Goal: Transaction & Acquisition: Book appointment/travel/reservation

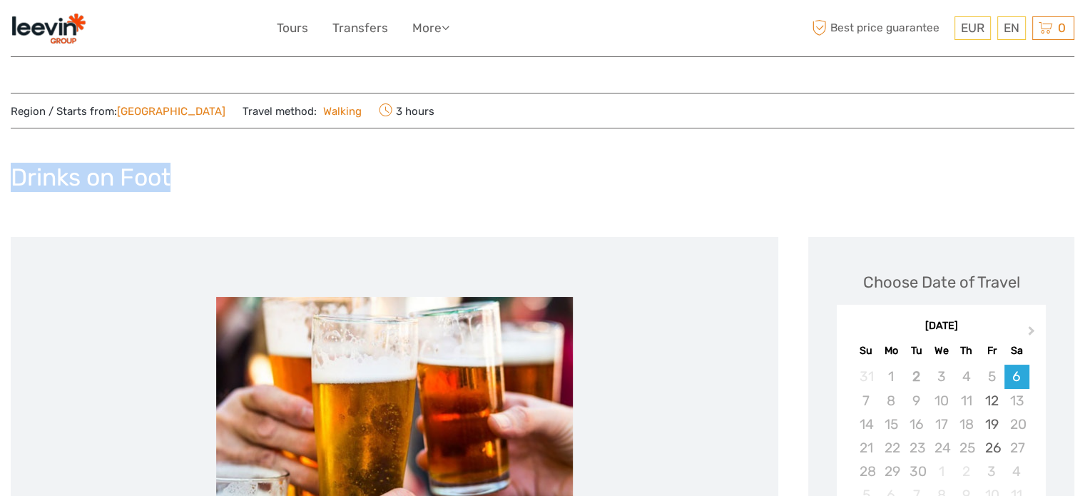
drag, startPoint x: 190, startPoint y: 175, endPoint x: 0, endPoint y: 163, distance: 190.8
copy h1 "Drinks on Foot"
click at [615, 159] on div "Drinks on Foot" at bounding box center [542, 183] width 1063 height 52
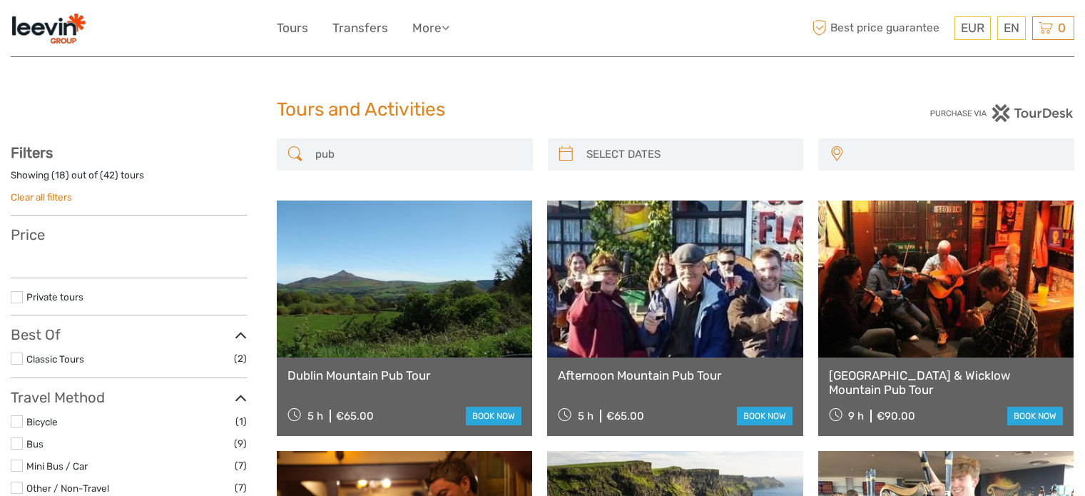
select select
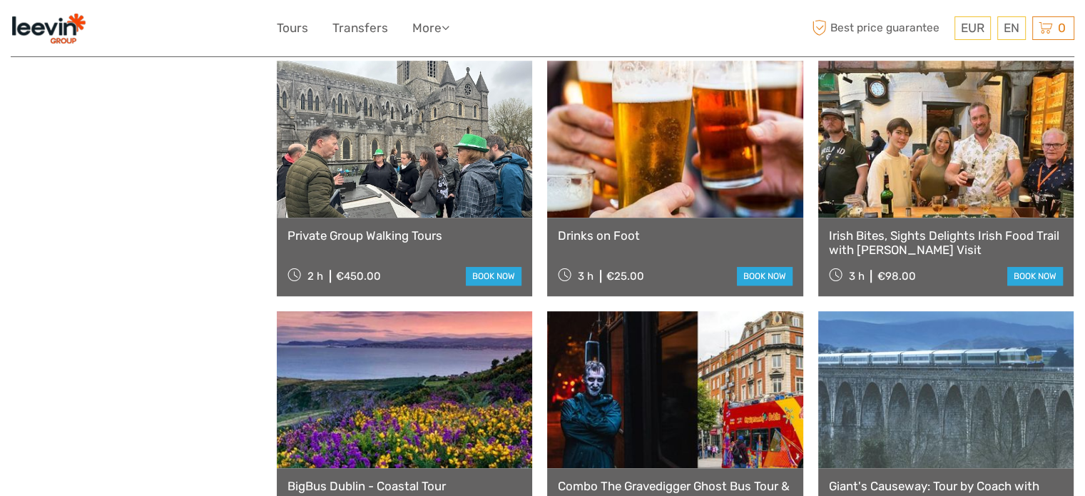
select select
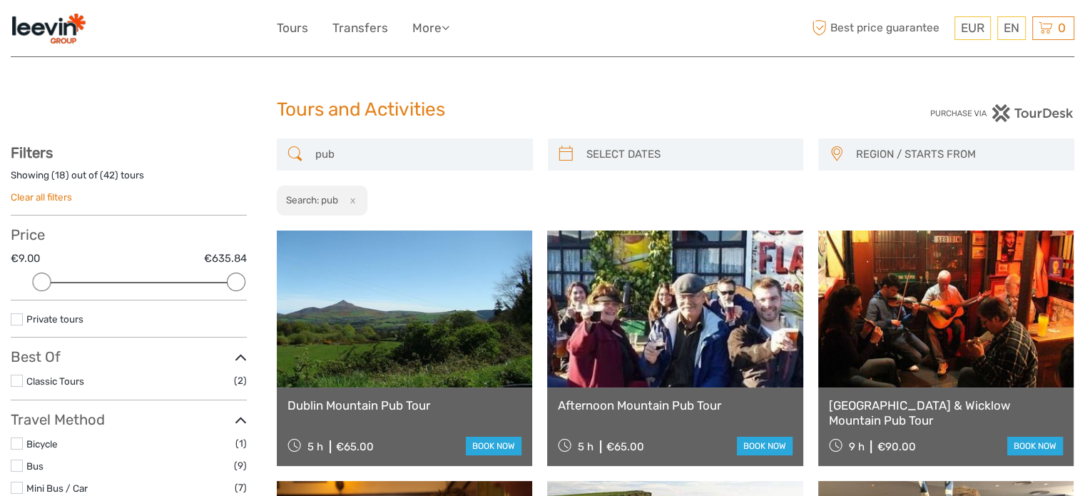
click at [391, 142] on input "pub" at bounding box center [418, 154] width 216 height 25
click at [390, 143] on input "pub" at bounding box center [418, 154] width 216 height 25
type input "p"
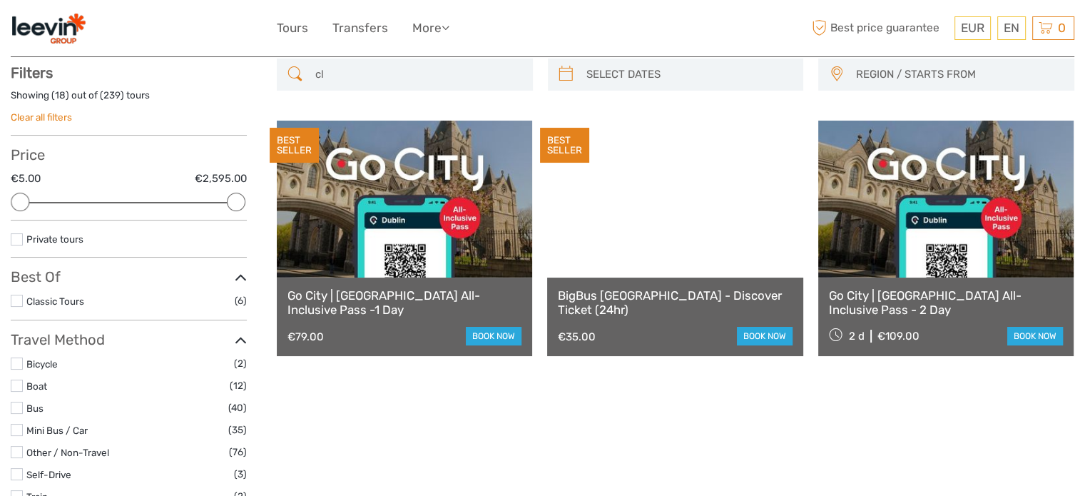
scroll to position [81, 0]
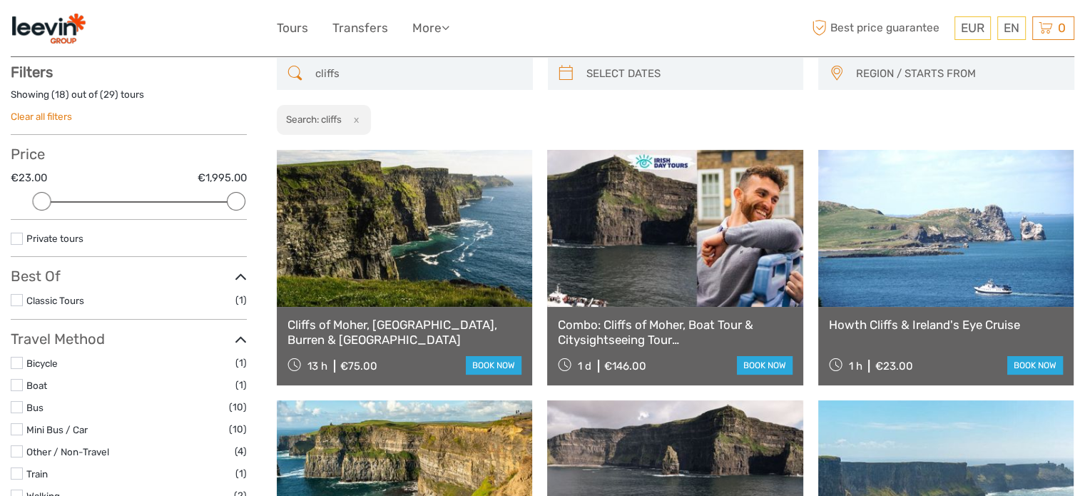
type input "cliffs"
click at [388, 253] on link at bounding box center [404, 228] width 255 height 157
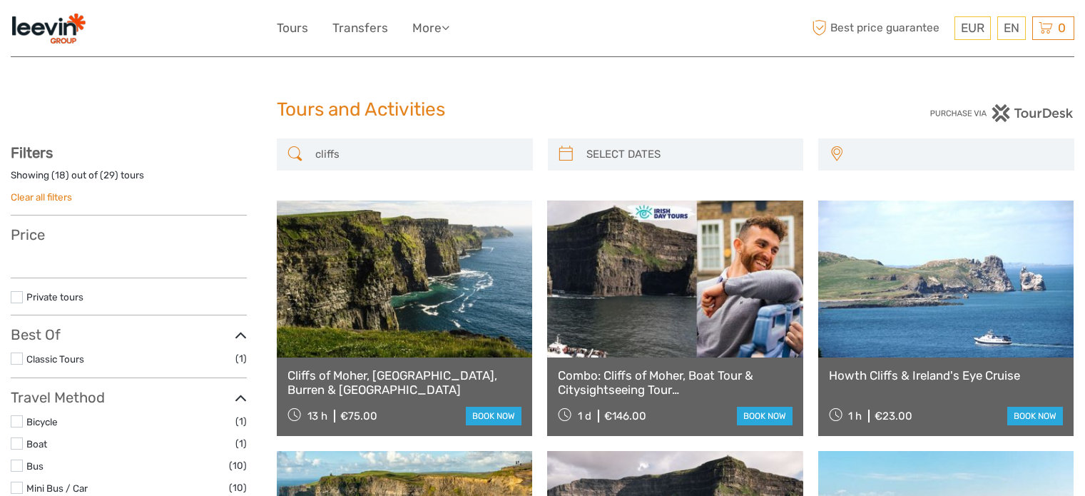
select select
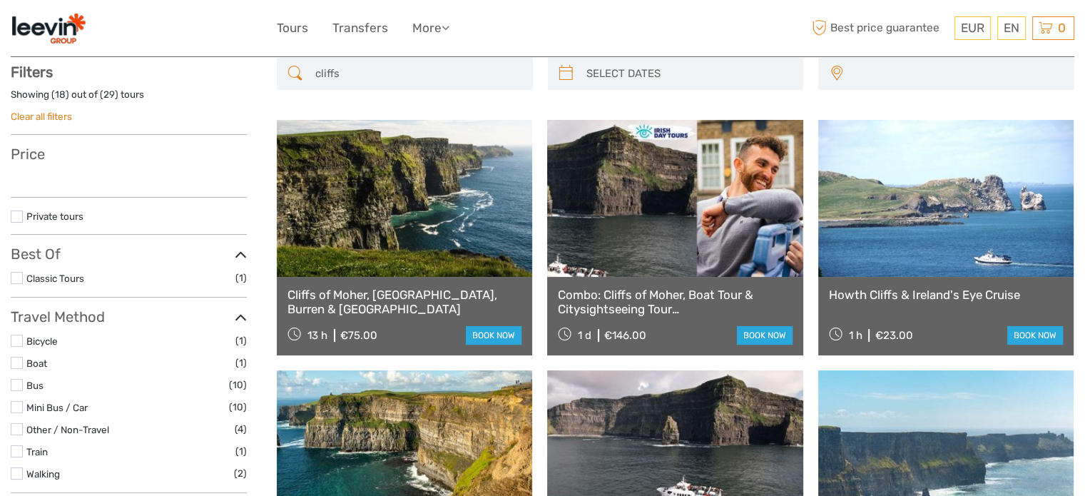
select select
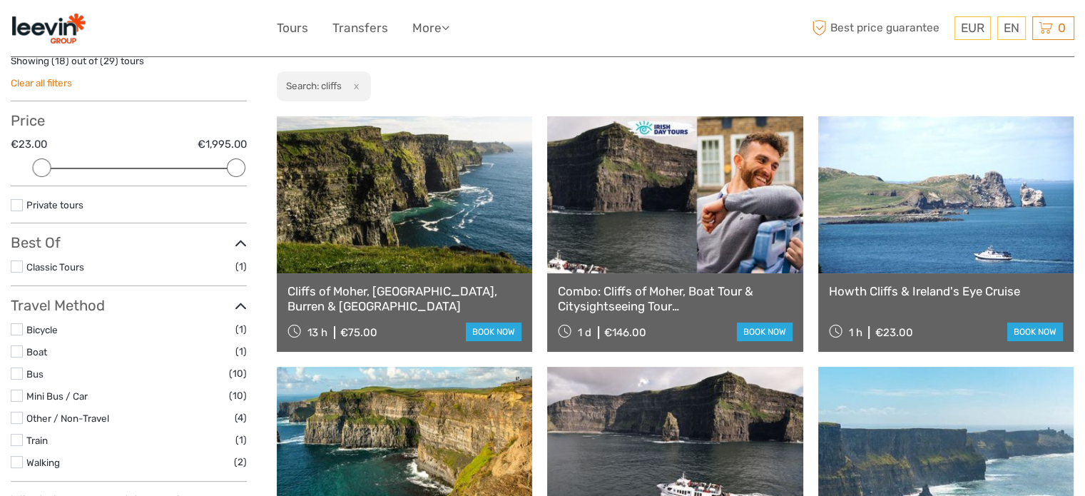
scroll to position [81, 0]
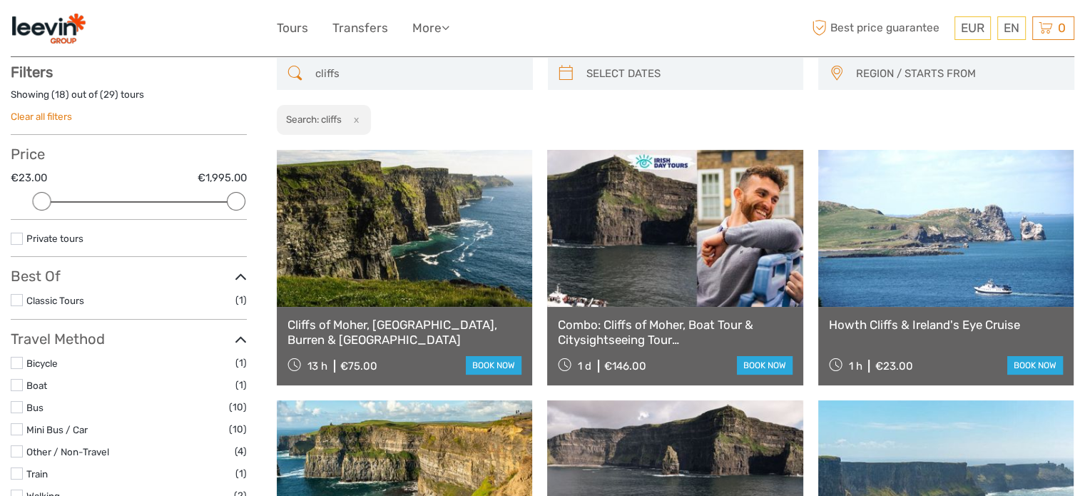
click at [417, 73] on input "cliffs" at bounding box center [418, 73] width 216 height 25
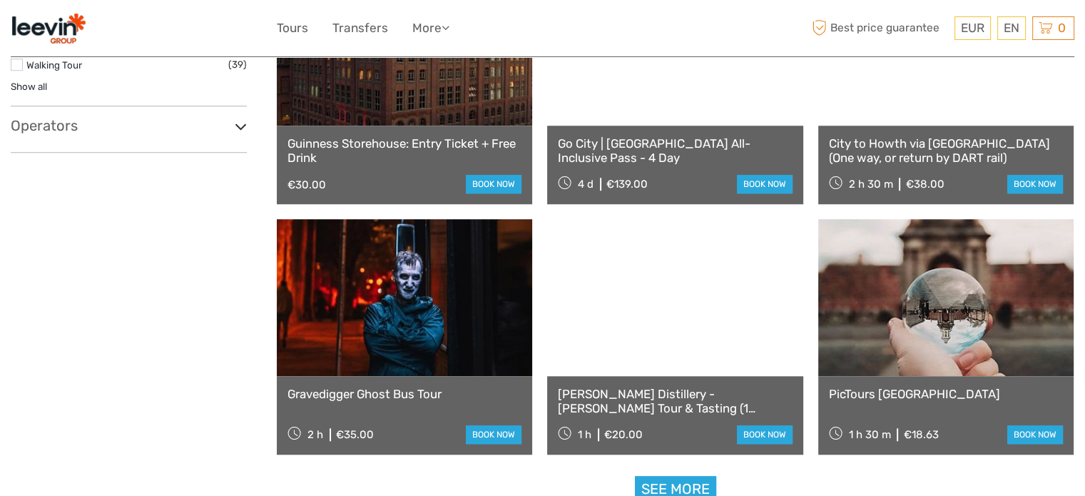
scroll to position [1293, 0]
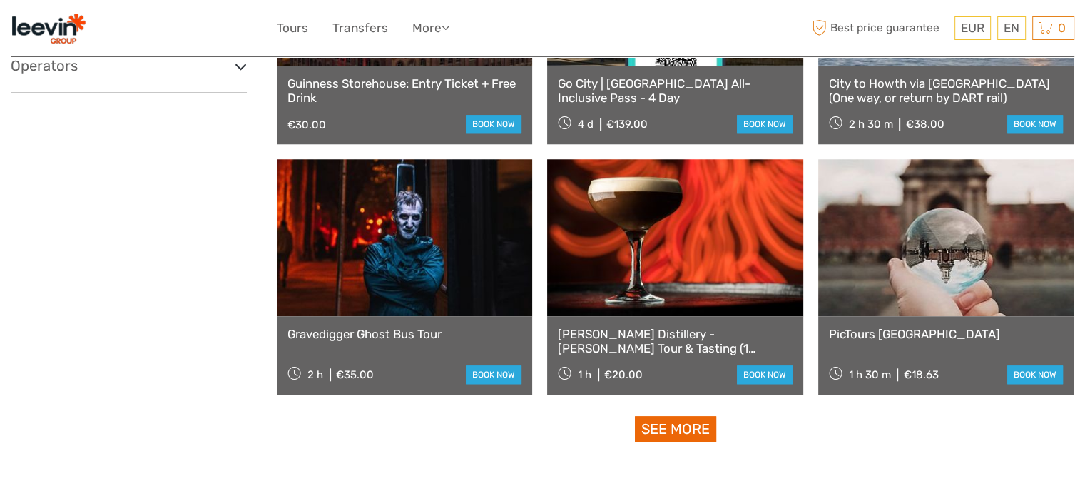
click at [699, 419] on link "See more" at bounding box center [675, 429] width 81 height 26
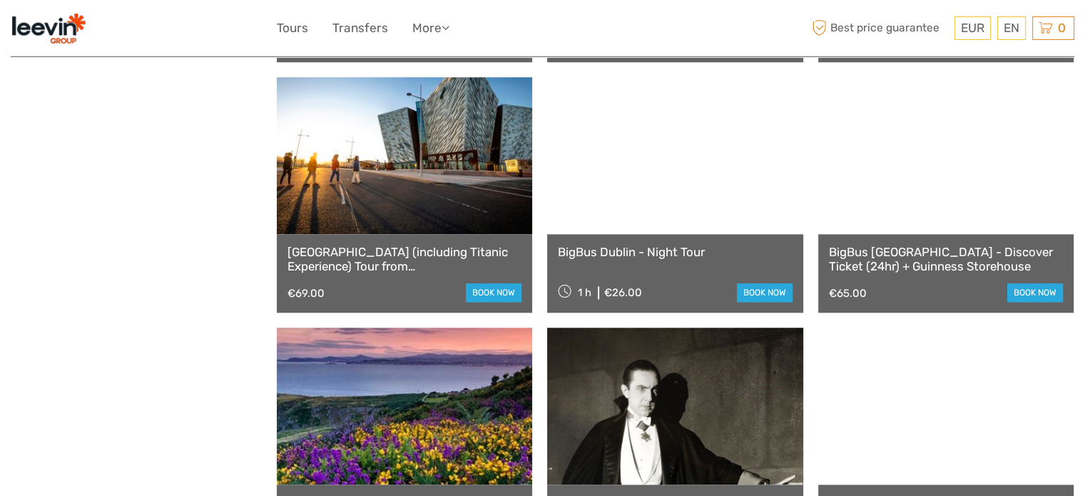
scroll to position [1650, 0]
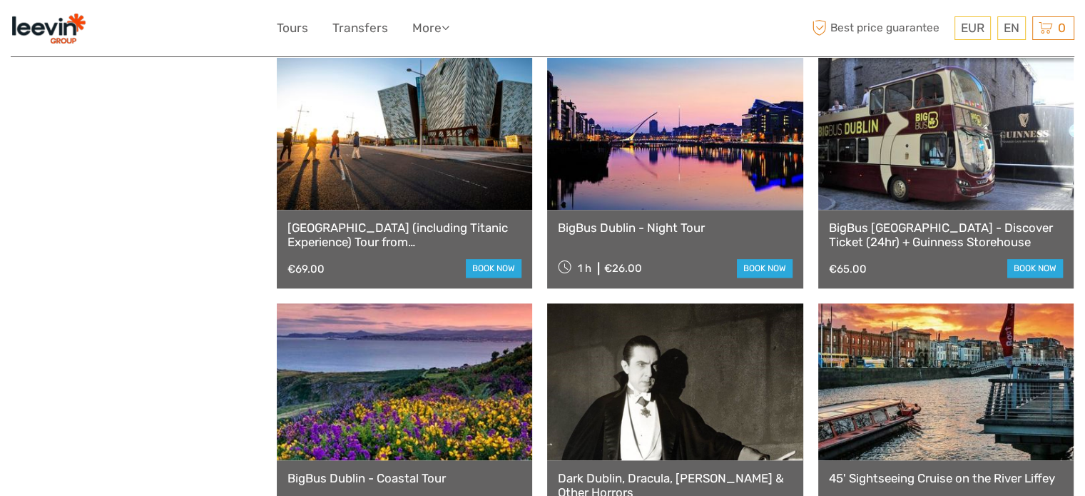
click at [413, 188] on link at bounding box center [404, 131] width 255 height 157
